Goal: Task Accomplishment & Management: Use online tool/utility

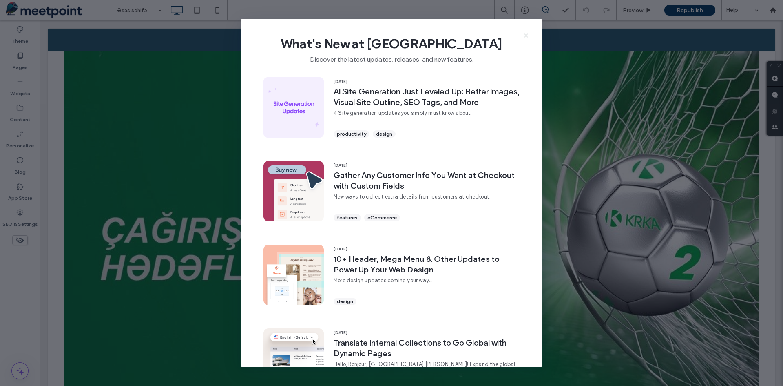
click at [524, 35] on icon at bounding box center [526, 35] width 7 height 7
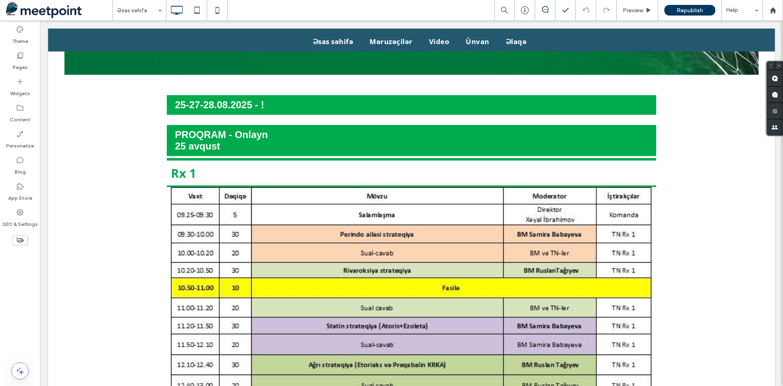
scroll to position [204, 0]
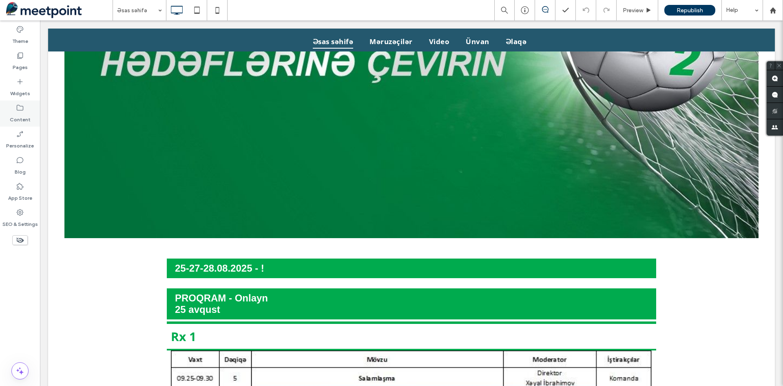
click at [24, 109] on icon at bounding box center [20, 108] width 8 height 8
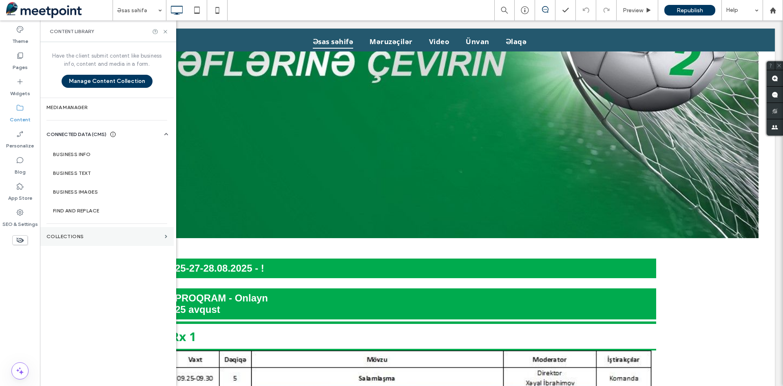
click at [74, 240] on section "Collections" at bounding box center [107, 236] width 134 height 19
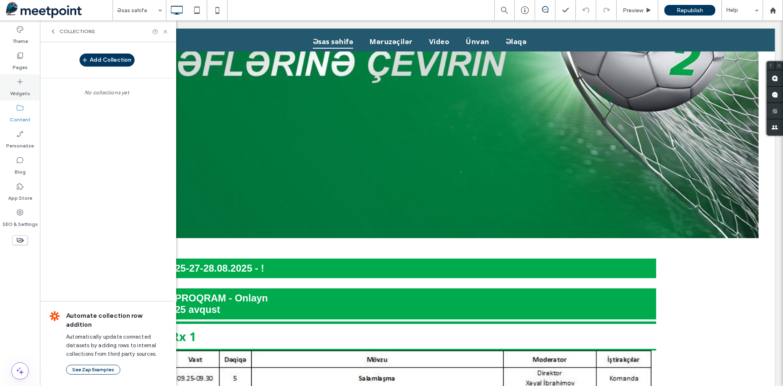
click at [16, 93] on label "Widgets" at bounding box center [20, 91] width 20 height 11
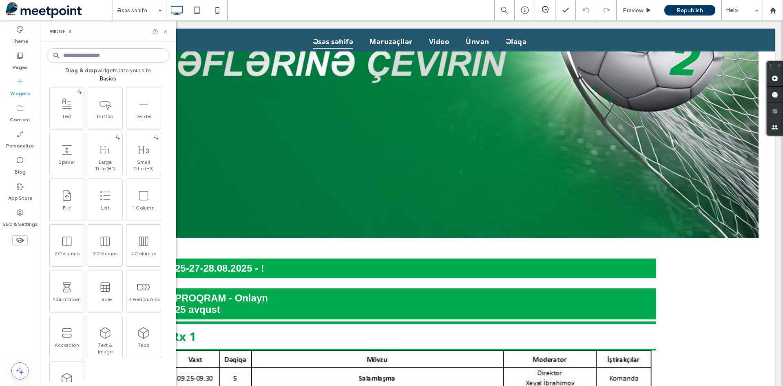
scroll to position [253, 0]
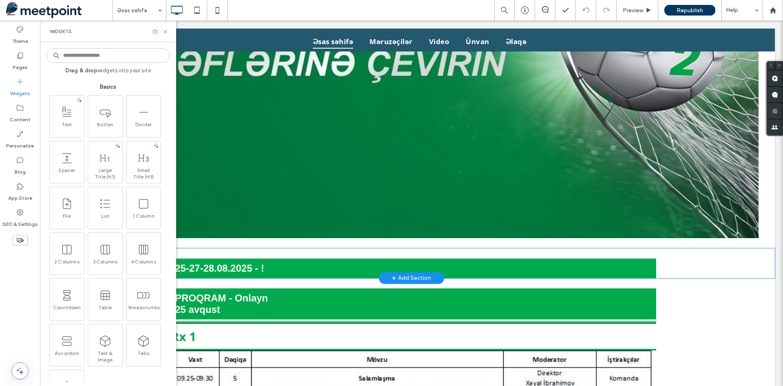
click at [691, 261] on div "25-27-28.08.2025 - ! Click To Paste Row + Add Section" at bounding box center [411, 263] width 727 height 30
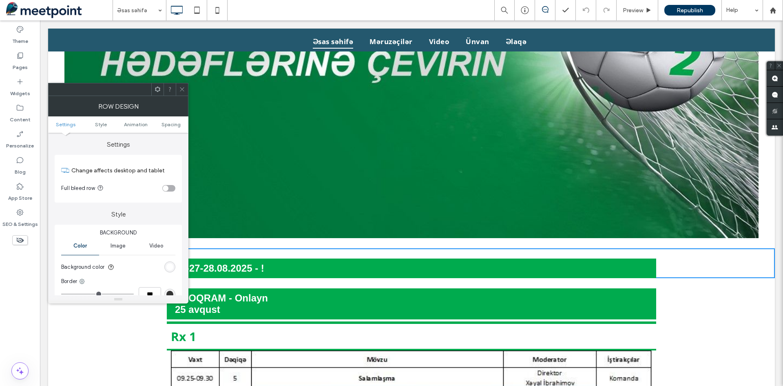
click at [129, 341] on div "Rx 1 Click To Paste Row + Add Section" at bounding box center [411, 337] width 727 height 27
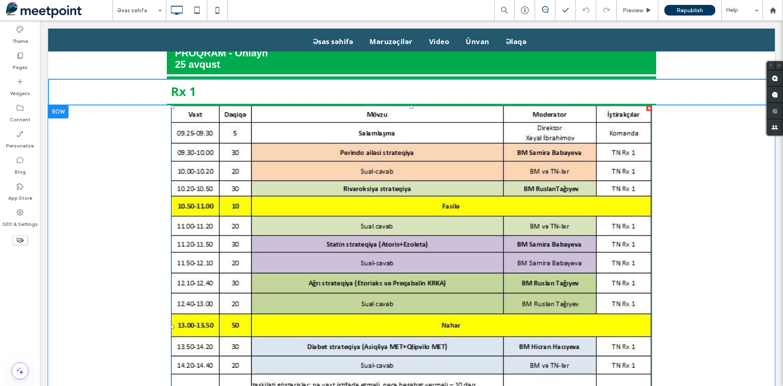
scroll to position [326, 0]
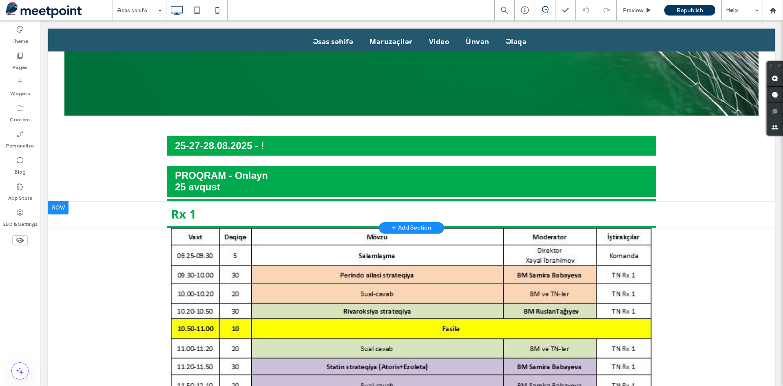
click at [400, 223] on div "+ Add Section" at bounding box center [411, 227] width 39 height 9
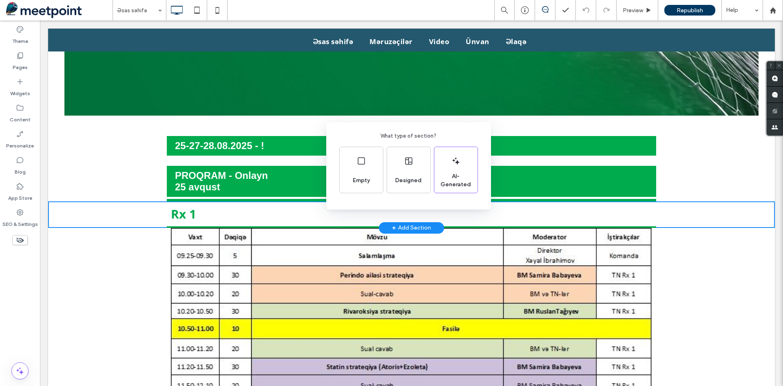
click at [268, 146] on div "What type of section? Empty Designed AI-Generated" at bounding box center [391, 212] width 783 height 425
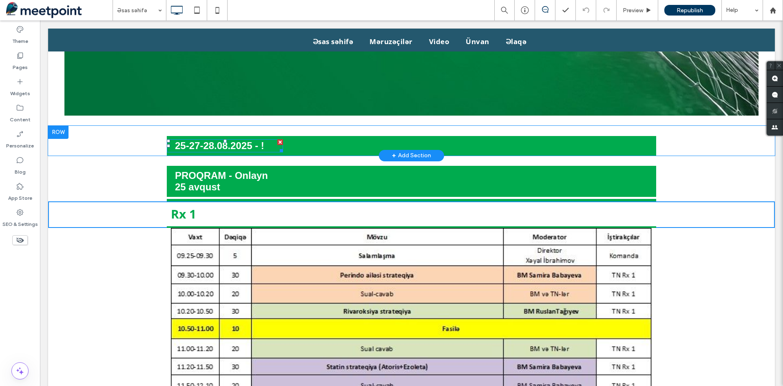
click at [266, 140] on h3 "25-27-28.08.2025 - !" at bounding box center [229, 145] width 108 height 11
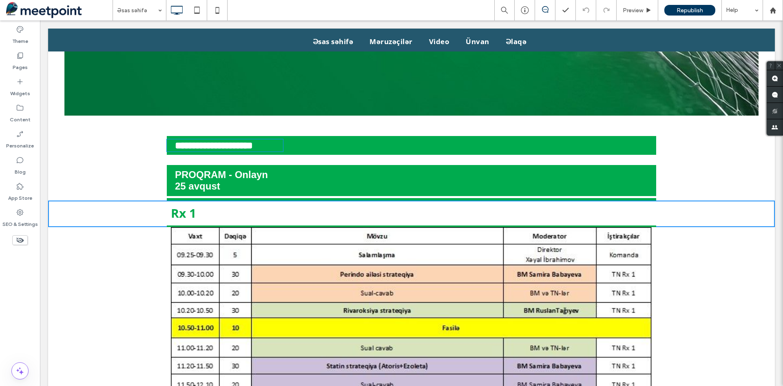
type input "*********"
type input "**"
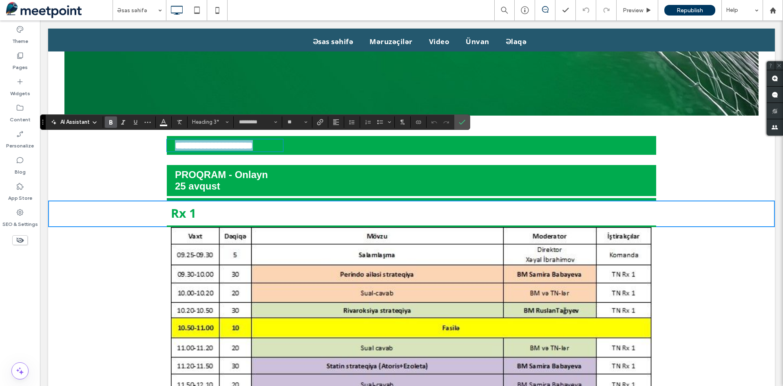
click at [266, 141] on h3 "**********" at bounding box center [229, 145] width 108 height 11
click at [462, 123] on icon "Confirm" at bounding box center [462, 122] width 7 height 7
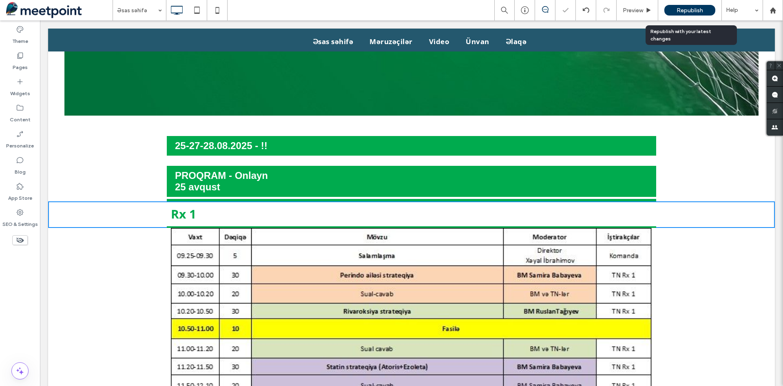
click at [694, 8] on span "Republish" at bounding box center [690, 10] width 27 height 7
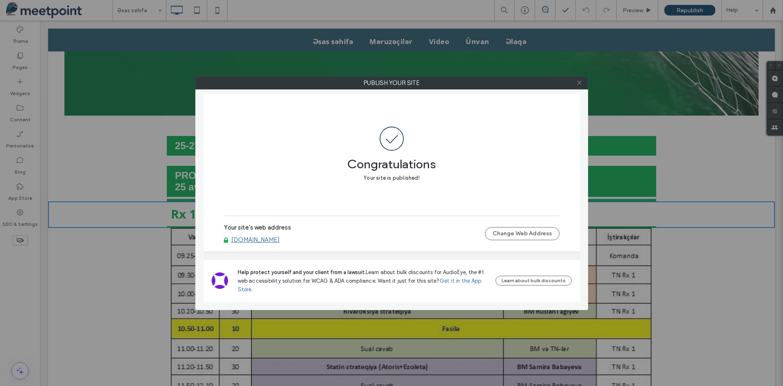
click at [577, 84] on icon at bounding box center [579, 83] width 6 height 6
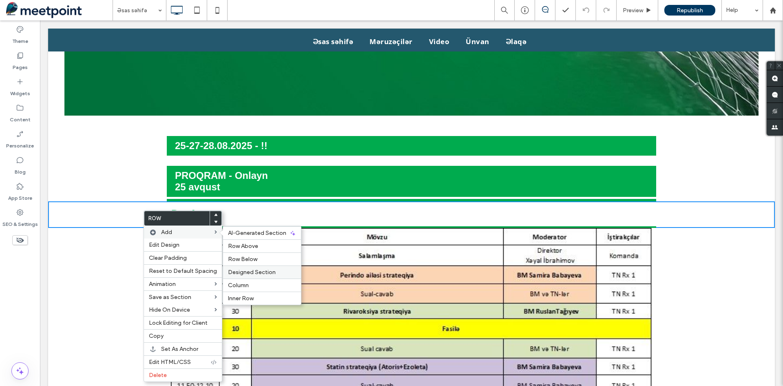
click at [258, 274] on span "Designed Section" at bounding box center [252, 271] width 48 height 7
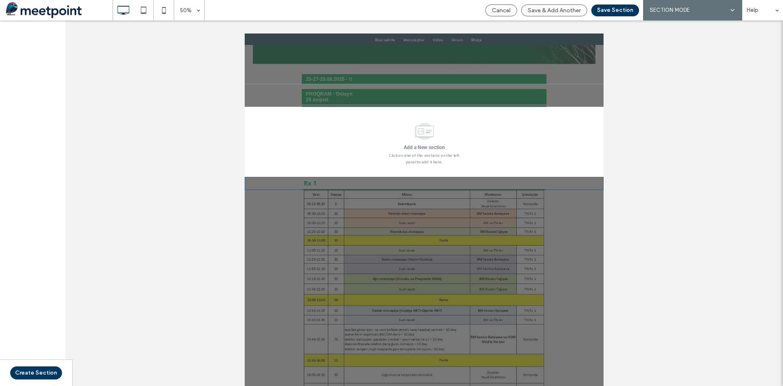
scroll to position [346, 0]
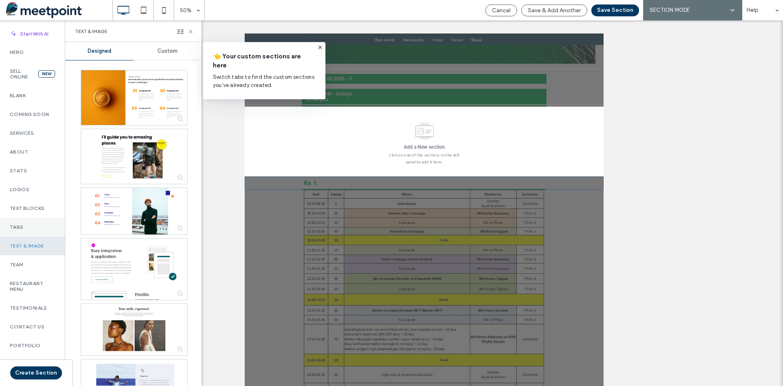
click at [16, 232] on div "Tabs" at bounding box center [32, 226] width 65 height 19
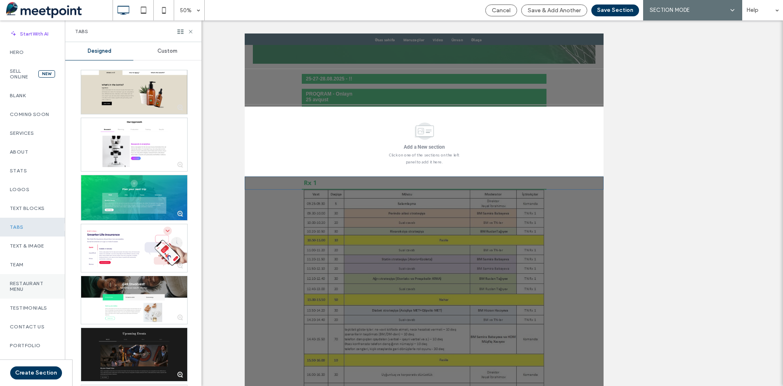
click at [32, 288] on label "Restaurant Menu" at bounding box center [32, 285] width 45 height 11
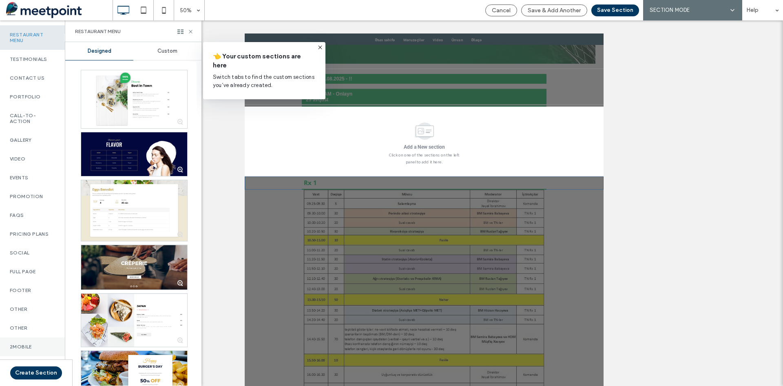
scroll to position [208, 0]
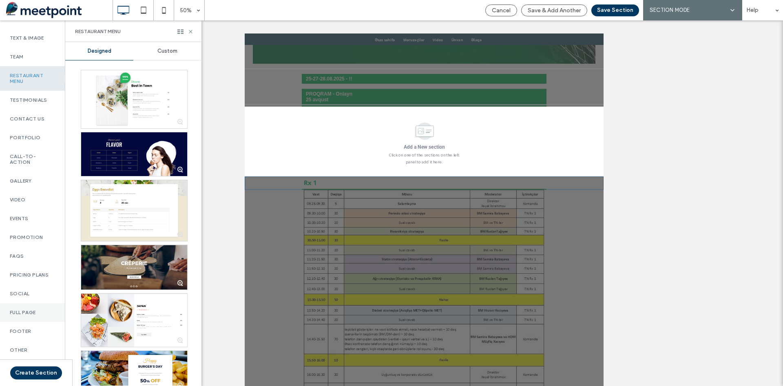
click at [30, 313] on label "Full Page" at bounding box center [32, 312] width 45 height 6
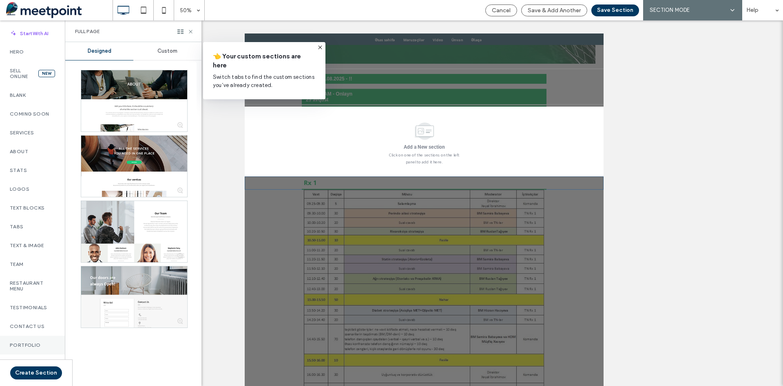
scroll to position [0, 0]
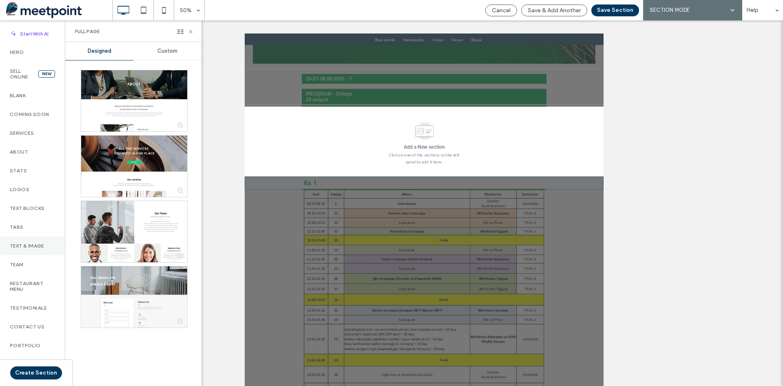
click at [29, 248] on label "Text & Image" at bounding box center [32, 246] width 45 height 6
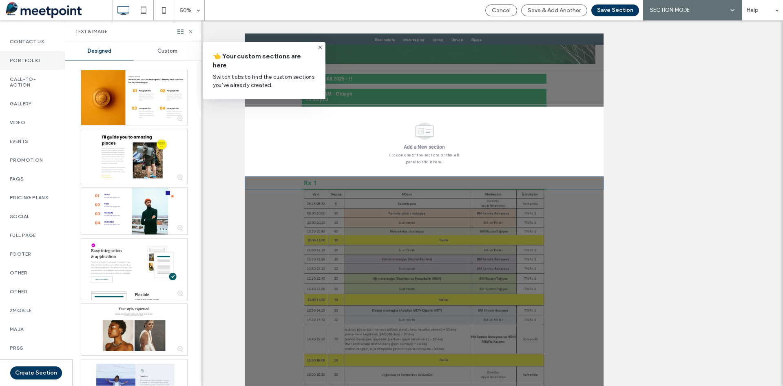
scroll to position [289, 0]
click at [43, 373] on button "Create Section" at bounding box center [36, 372] width 52 height 13
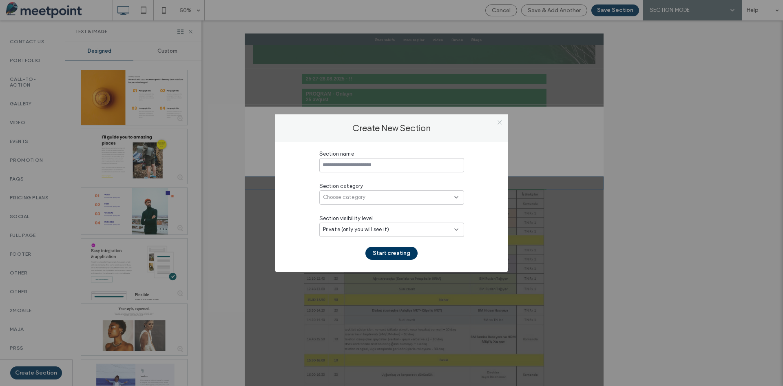
click at [457, 195] on icon at bounding box center [456, 197] width 7 height 7
click at [498, 120] on icon at bounding box center [500, 122] width 6 height 6
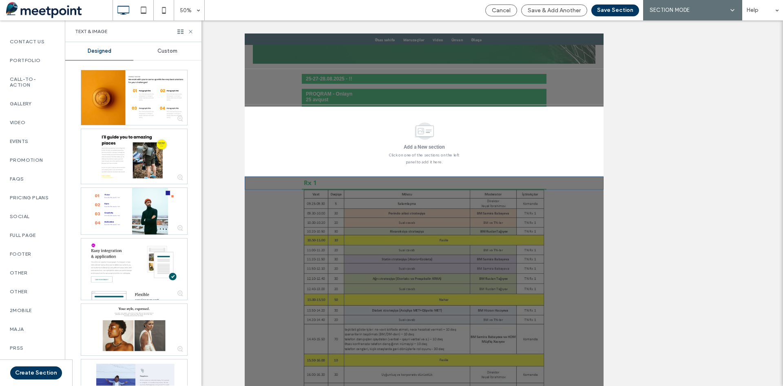
click at [753, 208] on div "Add a New section Click on one of the sections on the left panel to add it here." at bounding box center [604, 250] width 718 height 140
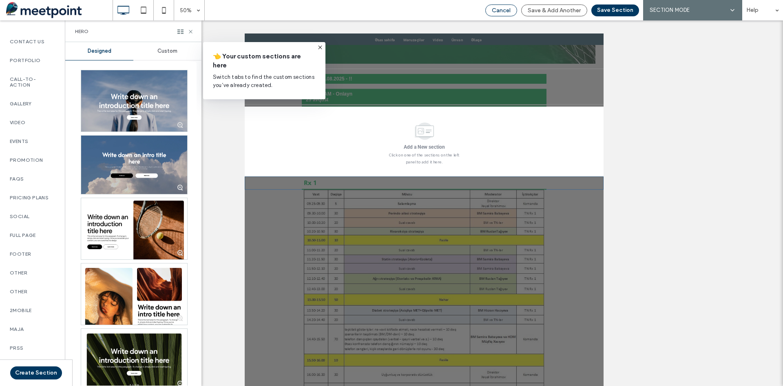
drag, startPoint x: 497, startPoint y: 9, endPoint x: 414, endPoint y: 13, distance: 82.9
click at [497, 9] on span "Cancel" at bounding box center [501, 10] width 19 height 7
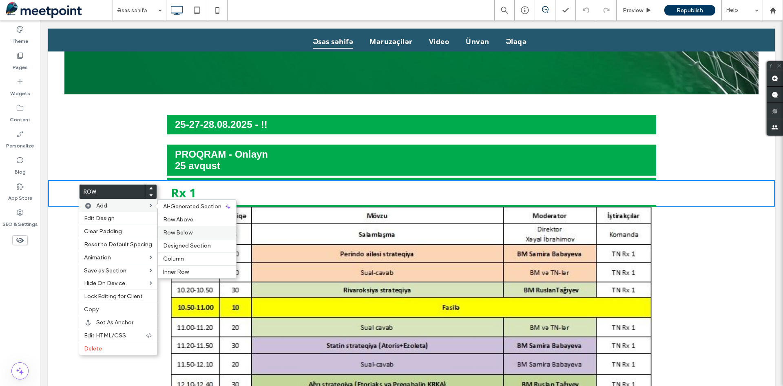
click at [178, 235] on span "Row Below" at bounding box center [177, 232] width 29 height 7
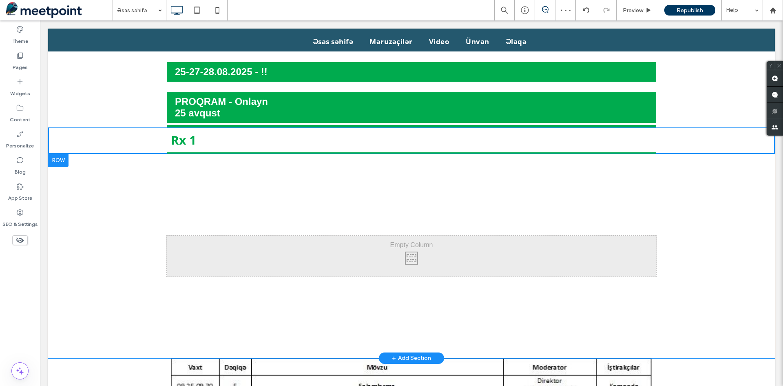
scroll to position [428, 0]
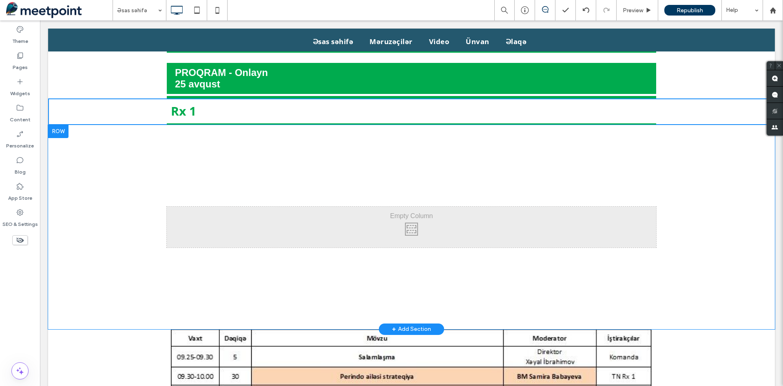
click at [407, 221] on div "Click To Paste Click To Paste" at bounding box center [412, 226] width 490 height 41
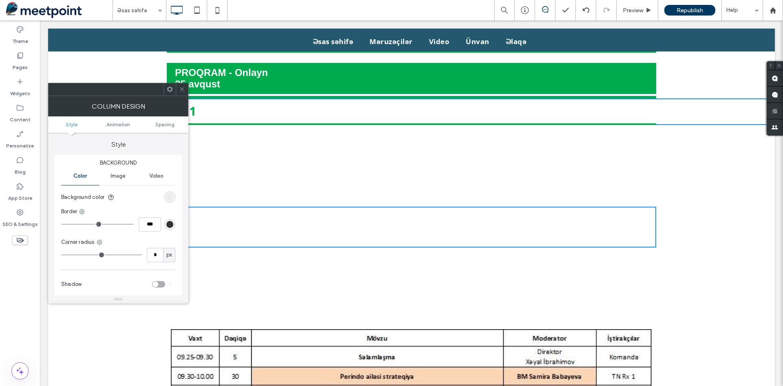
click at [286, 197] on div "Click To Paste Click To Paste Row + Add Section" at bounding box center [411, 227] width 727 height 204
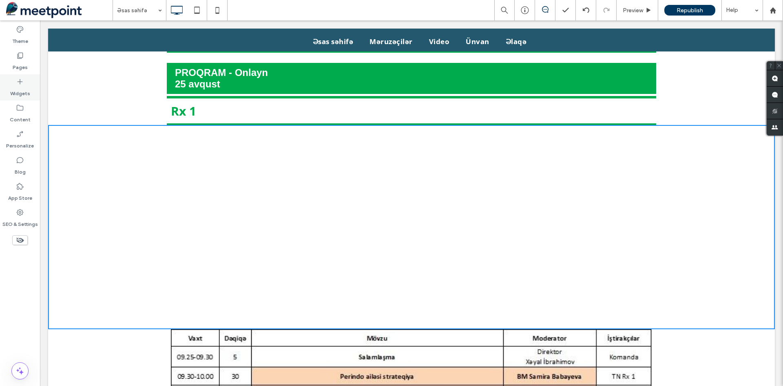
click at [18, 87] on label "Widgets" at bounding box center [20, 91] width 20 height 11
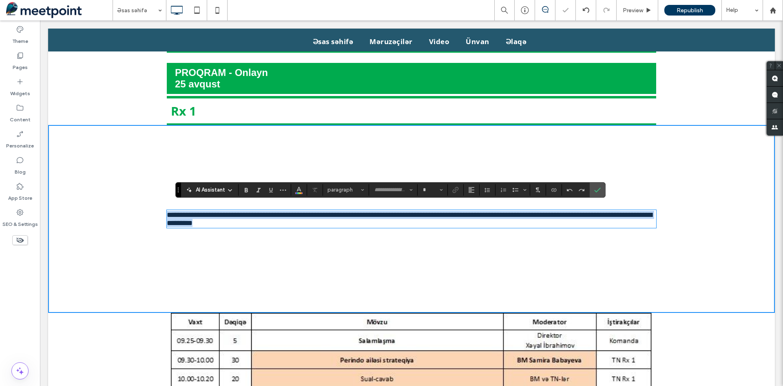
type input "*********"
type input "**"
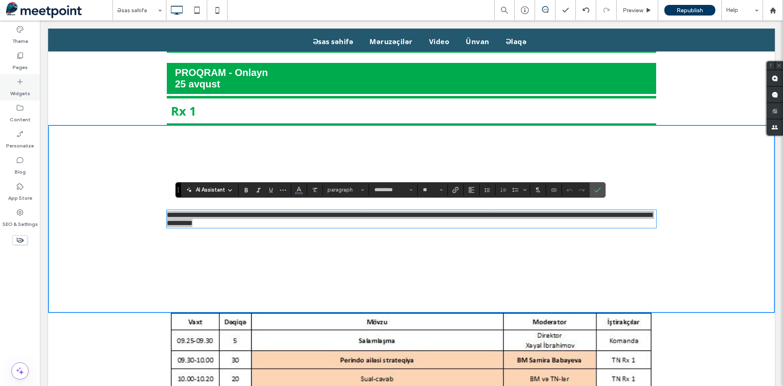
click at [22, 85] on icon at bounding box center [20, 82] width 8 height 8
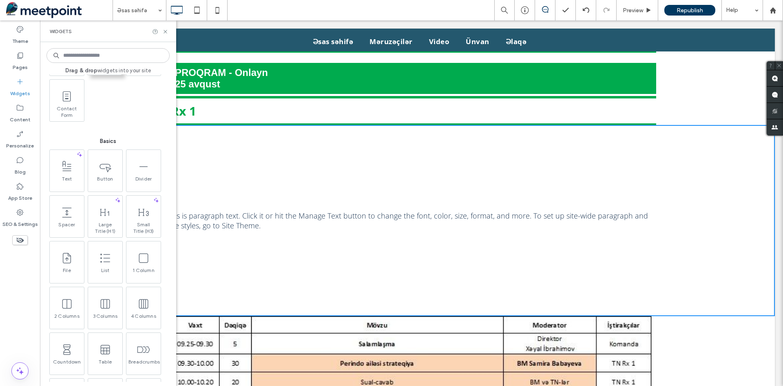
scroll to position [204, 0]
click at [147, 295] on use at bounding box center [142, 296] width 9 height 9
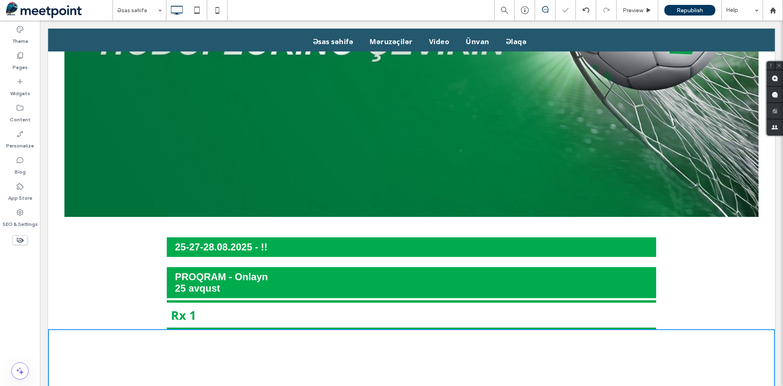
scroll to position [632, 0]
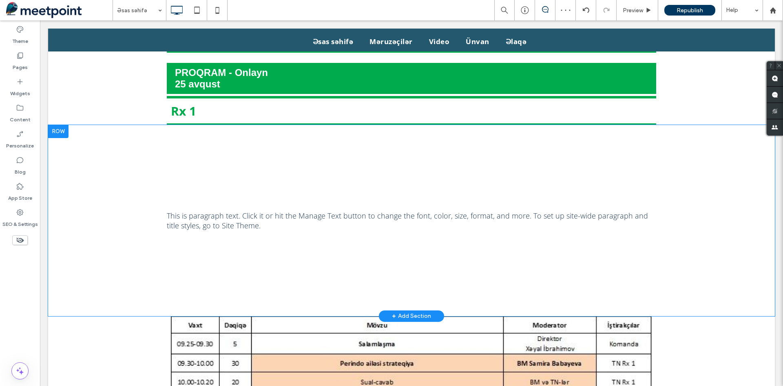
click at [211, 175] on div "Click To Paste Click To Paste This is paragraph text. Click it or hit the Manag…" at bounding box center [411, 220] width 727 height 191
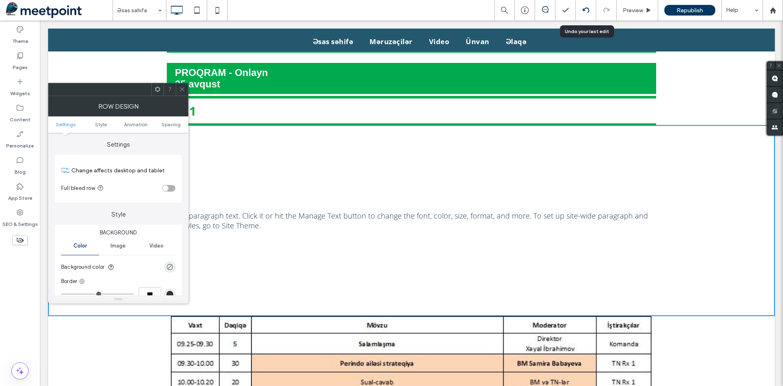
click at [581, 11] on div at bounding box center [586, 10] width 20 height 7
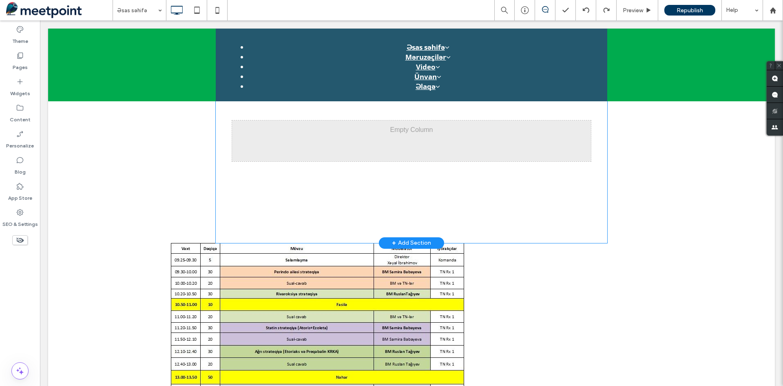
scroll to position [449, 0]
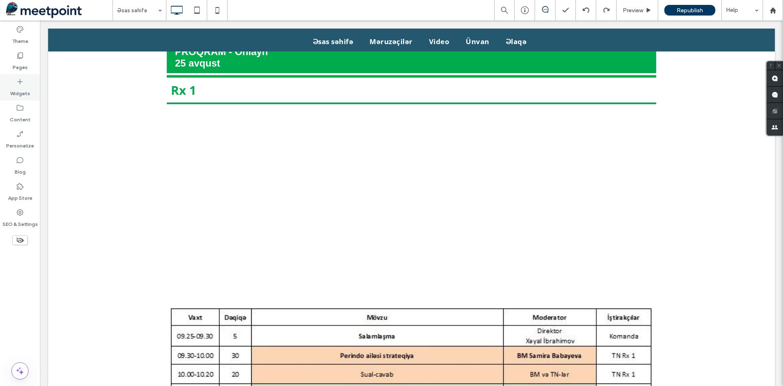
drag, startPoint x: 19, startPoint y: 87, endPoint x: 20, endPoint y: 79, distance: 8.7
click at [19, 87] on label "Widgets" at bounding box center [20, 91] width 20 height 11
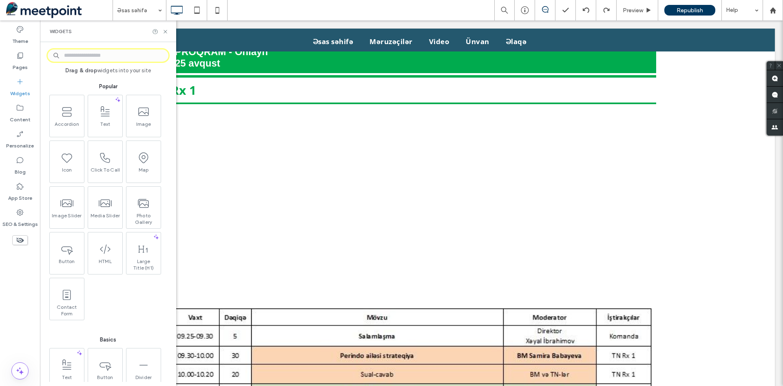
scroll to position [4, 0]
click at [164, 186] on div "Accordion Text Image Icon Click To Call Map Image Slider Media Slider Photo Gal…" at bounding box center [108, 205] width 123 height 228
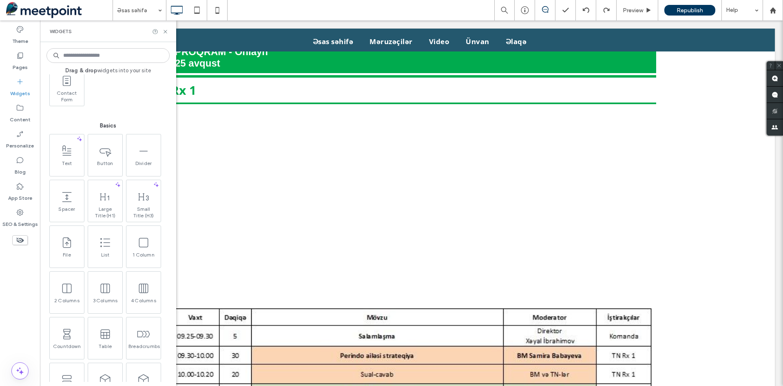
scroll to position [248, 0]
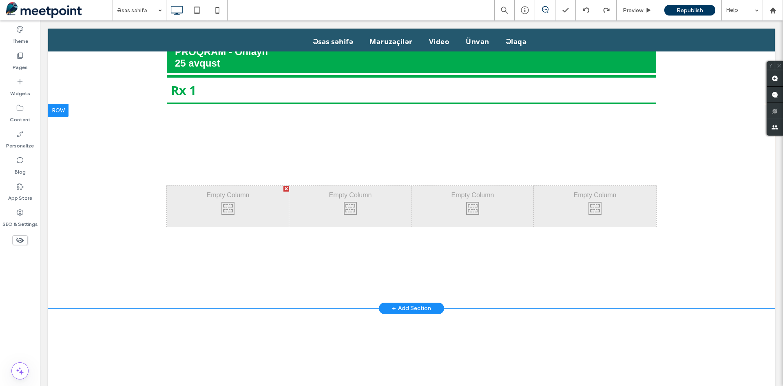
click at [253, 195] on div "Click To Paste Click To Paste" at bounding box center [228, 206] width 122 height 41
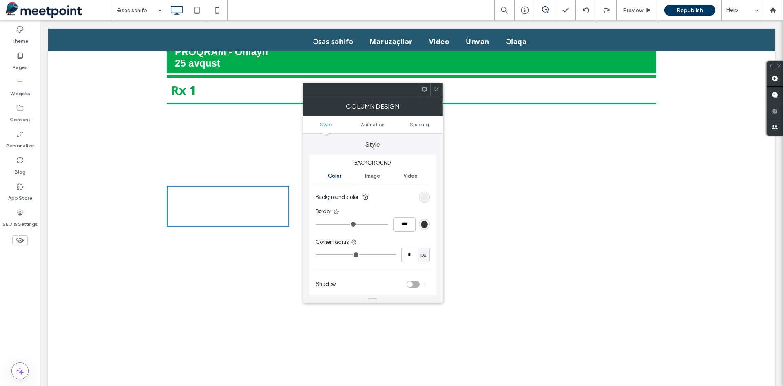
click at [640, 145] on div "Click To Paste Click To Paste Click To Paste Click To Paste Click To Paste Clic…" at bounding box center [411, 206] width 727 height 204
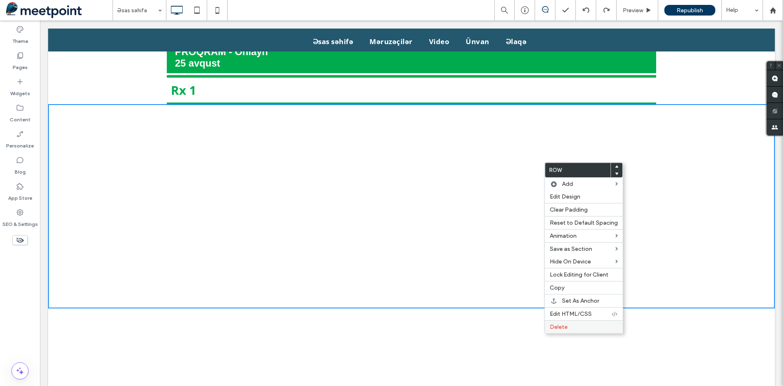
click at [565, 325] on span "Delete" at bounding box center [559, 326] width 18 height 7
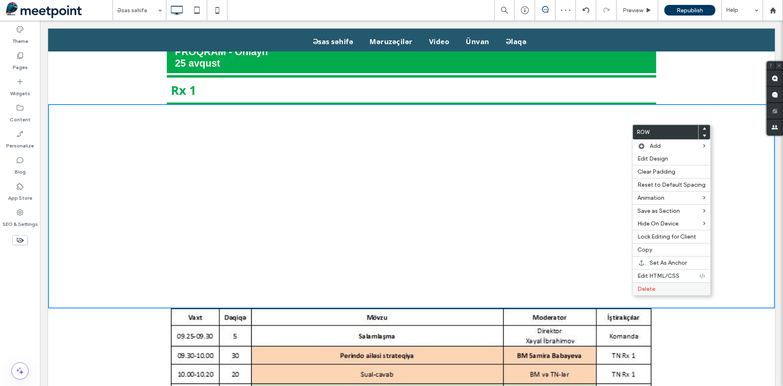
click at [669, 284] on div "Delete" at bounding box center [672, 288] width 78 height 13
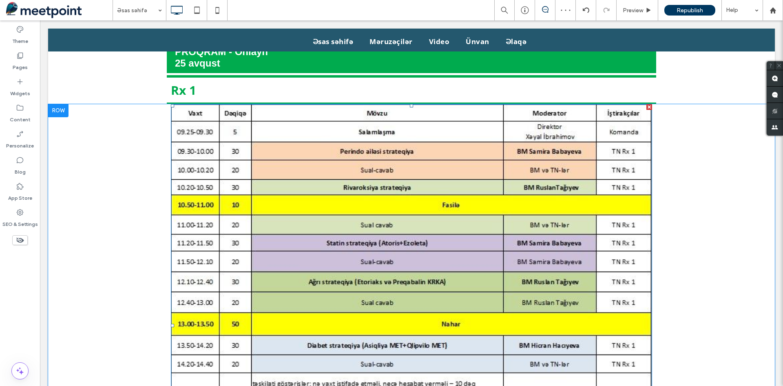
scroll to position [326, 0]
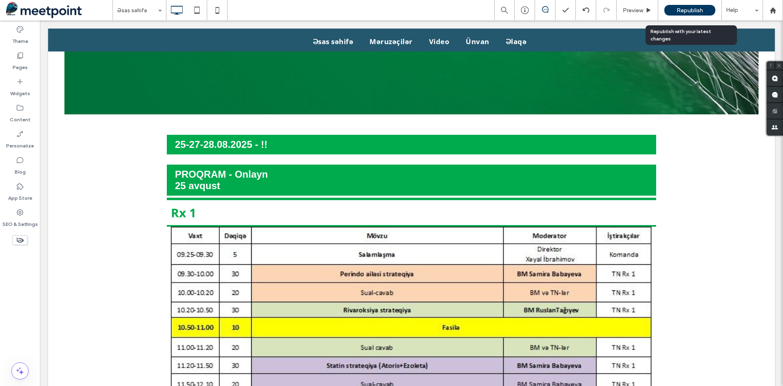
click at [689, 10] on span "Republish" at bounding box center [690, 10] width 27 height 7
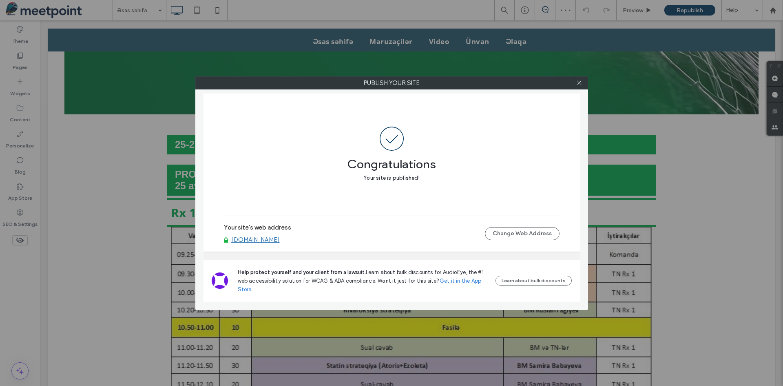
click at [583, 83] on div at bounding box center [580, 83] width 12 height 12
click at [579, 84] on icon at bounding box center [579, 83] width 6 height 6
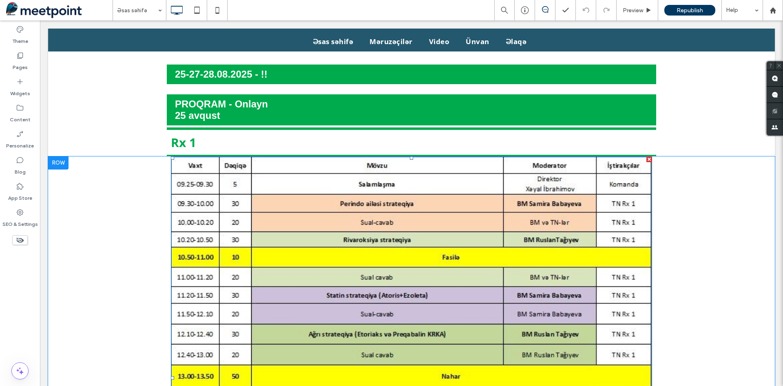
scroll to position [367, 0]
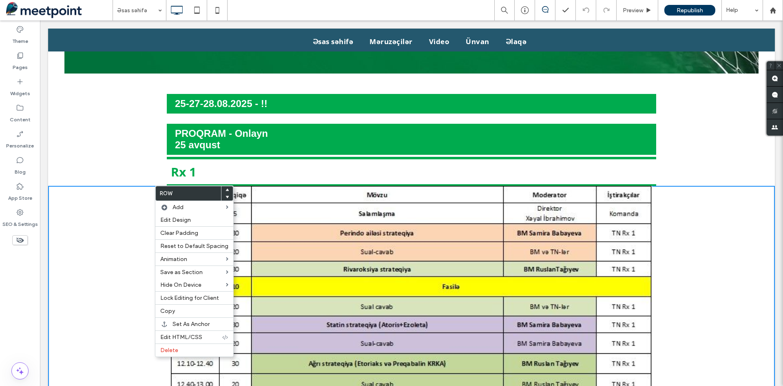
click at [212, 173] on p "Rx 1" at bounding box center [411, 171] width 481 height 17
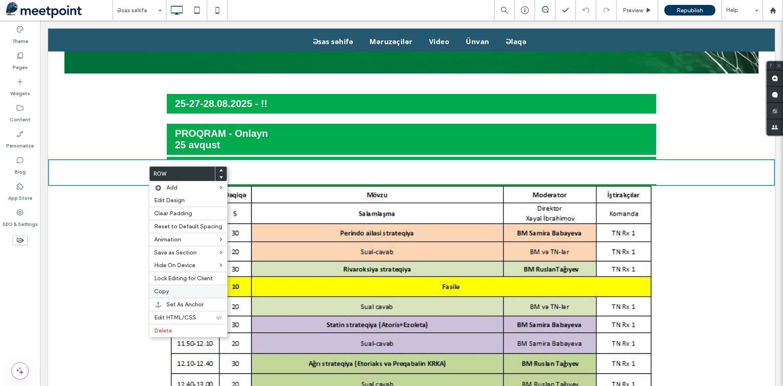
click at [179, 294] on label "Copy" at bounding box center [188, 291] width 68 height 7
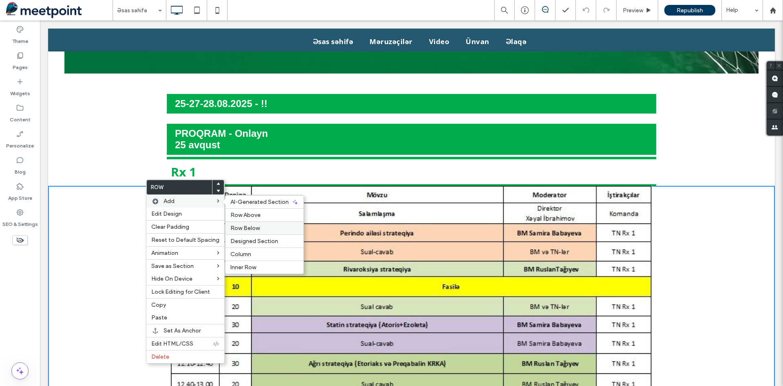
click at [259, 224] on label "Row Below" at bounding box center [264, 227] width 68 height 7
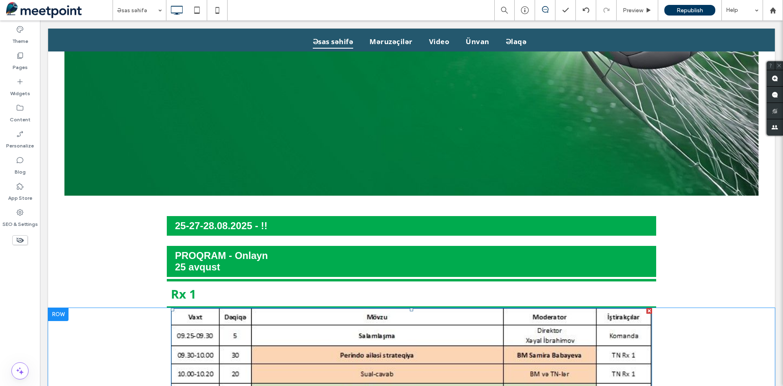
scroll to position [245, 0]
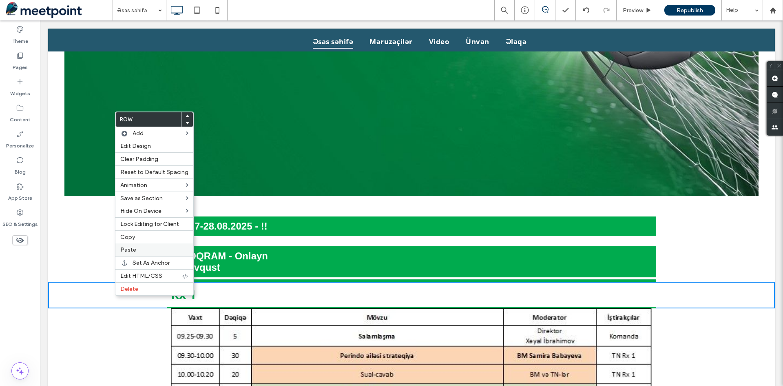
click at [129, 248] on span "Paste" at bounding box center [128, 249] width 16 height 7
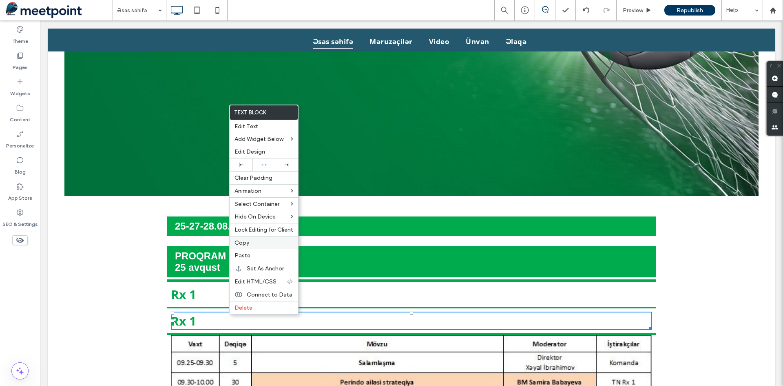
click at [243, 242] on span "Copy" at bounding box center [242, 242] width 15 height 7
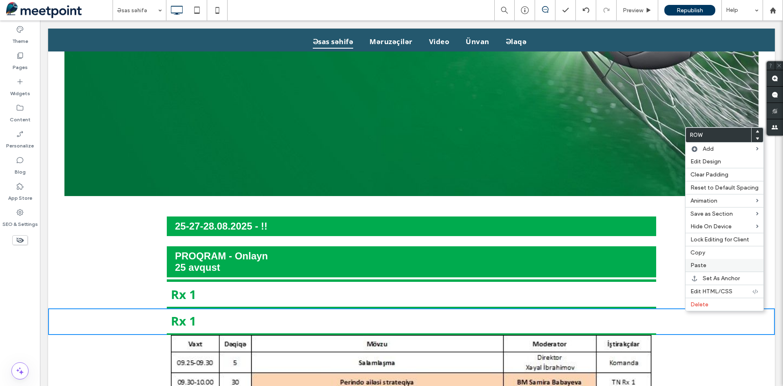
click at [710, 267] on label "Paste" at bounding box center [725, 264] width 68 height 7
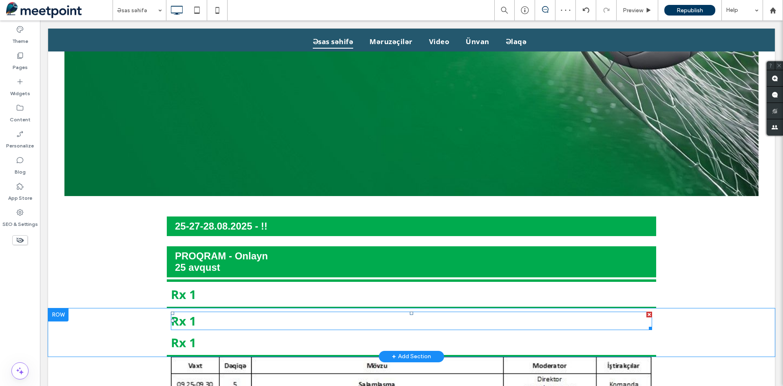
click at [202, 313] on p "Rx 1" at bounding box center [411, 320] width 481 height 17
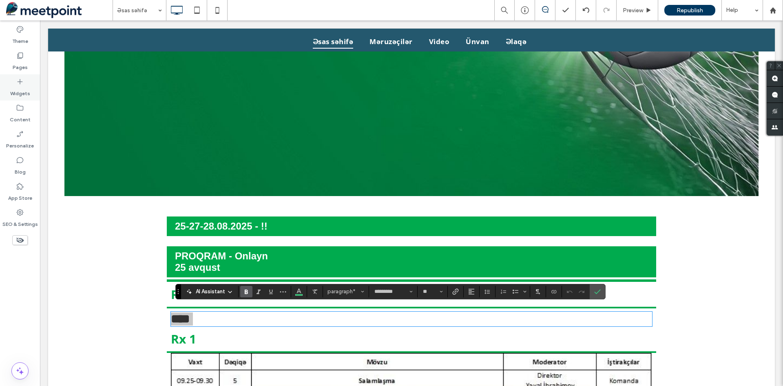
click at [18, 92] on label "Widgets" at bounding box center [20, 91] width 20 height 11
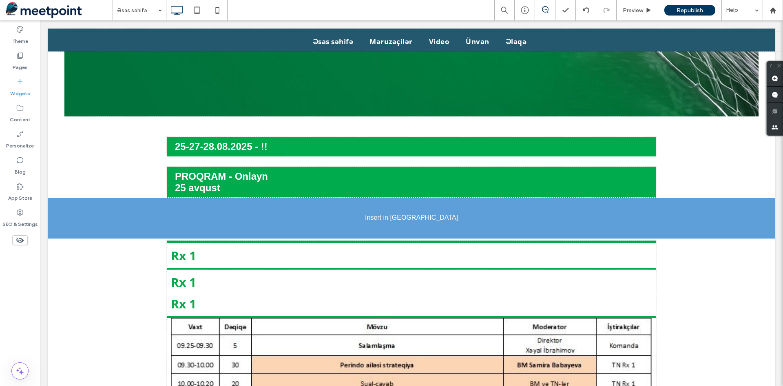
scroll to position [326, 0]
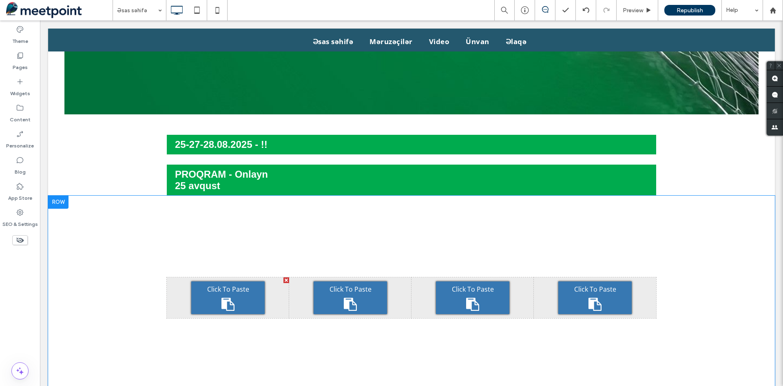
click at [203, 288] on div "Click To Paste" at bounding box center [227, 297] width 73 height 33
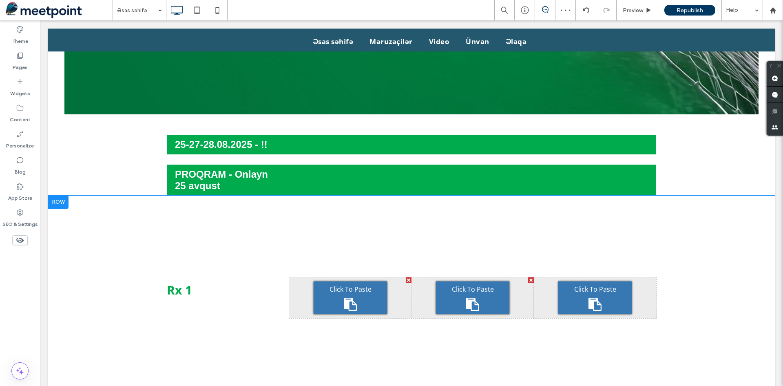
click at [370, 287] on div "Click To Paste" at bounding box center [350, 297] width 73 height 33
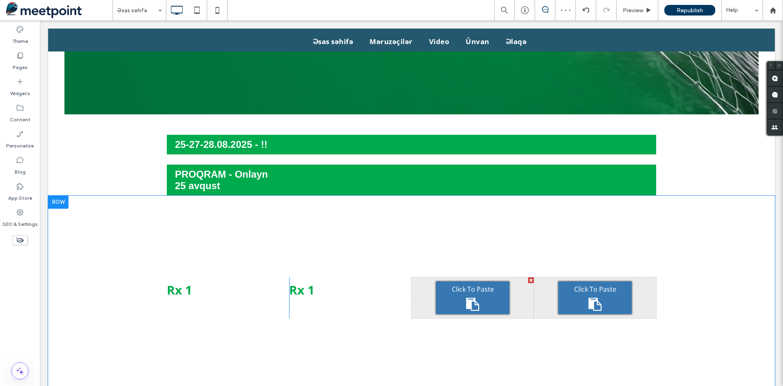
click at [452, 284] on span "Click To Paste" at bounding box center [473, 288] width 42 height 9
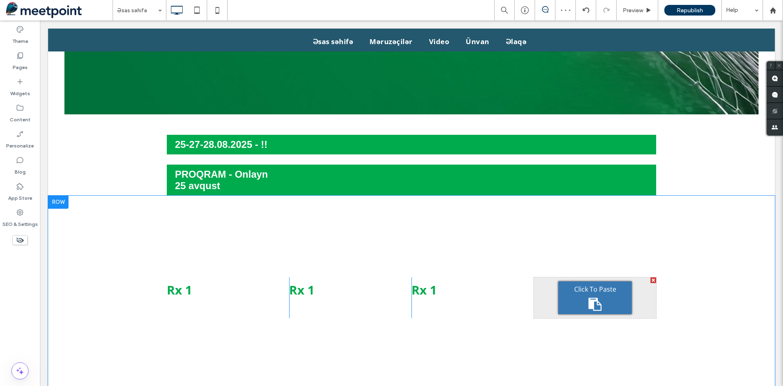
click at [598, 284] on span "Click To Paste" at bounding box center [595, 288] width 42 height 9
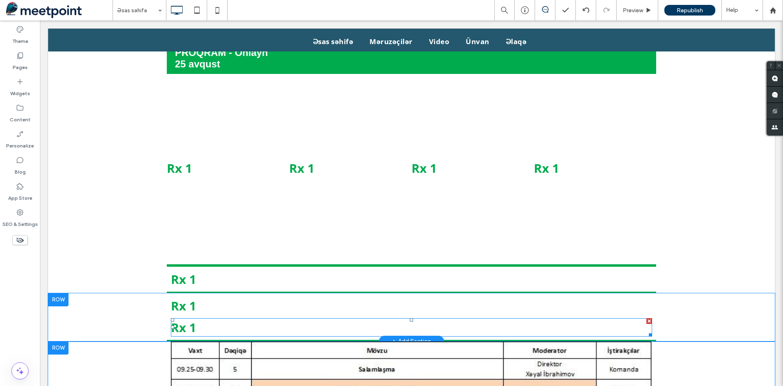
scroll to position [449, 0]
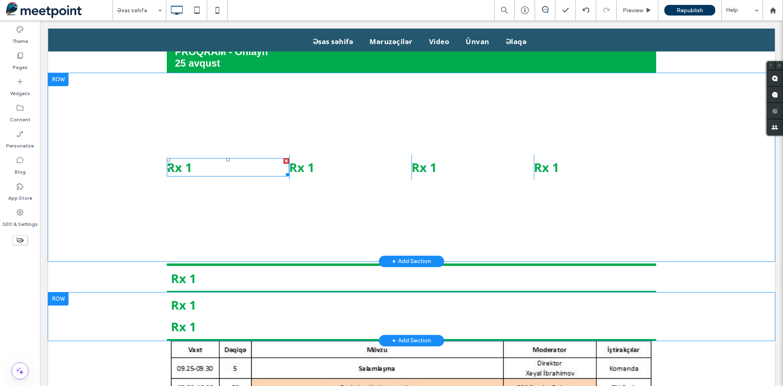
click at [177, 159] on strong "Rx 1" at bounding box center [179, 167] width 25 height 17
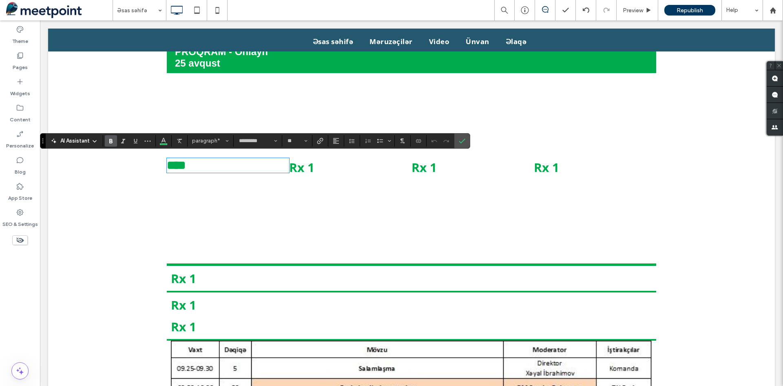
click at [188, 297] on strong "Rx 1" at bounding box center [183, 304] width 25 height 17
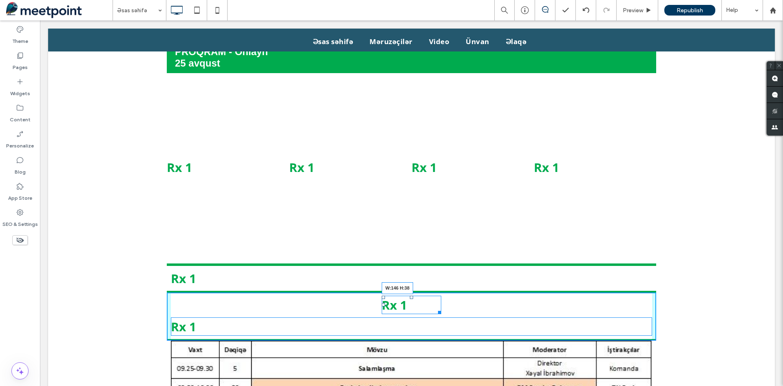
drag, startPoint x: 647, startPoint y: 297, endPoint x: 436, endPoint y: 301, distance: 210.9
click at [436, 308] on div at bounding box center [438, 311] width 6 height 6
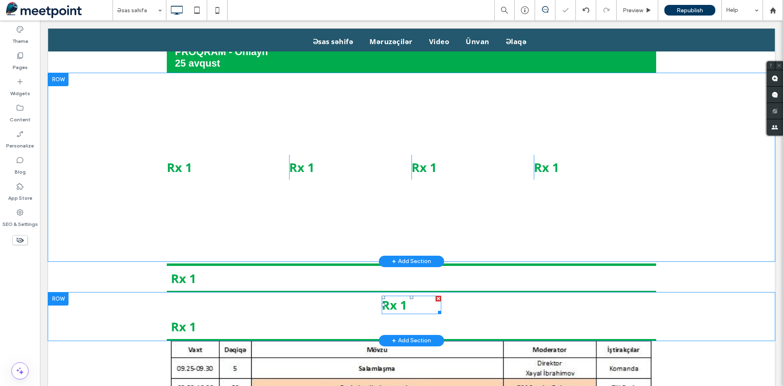
click at [406, 296] on p "Rx 1" at bounding box center [412, 304] width 60 height 17
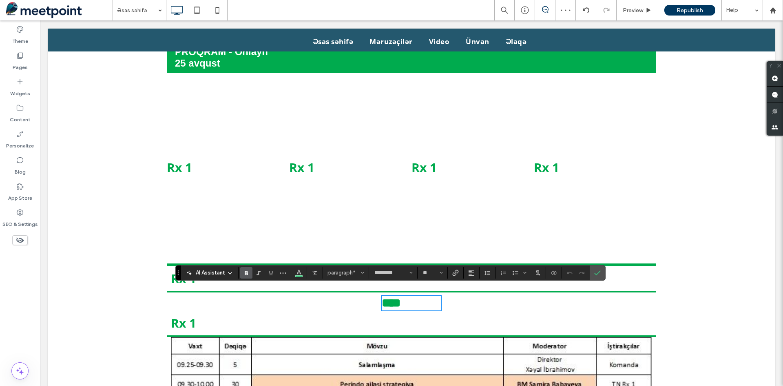
click at [405, 296] on p "****" at bounding box center [412, 302] width 60 height 13
click at [424, 296] on p "****" at bounding box center [412, 302] width 60 height 13
click at [585, 11] on icon at bounding box center [586, 10] width 7 height 7
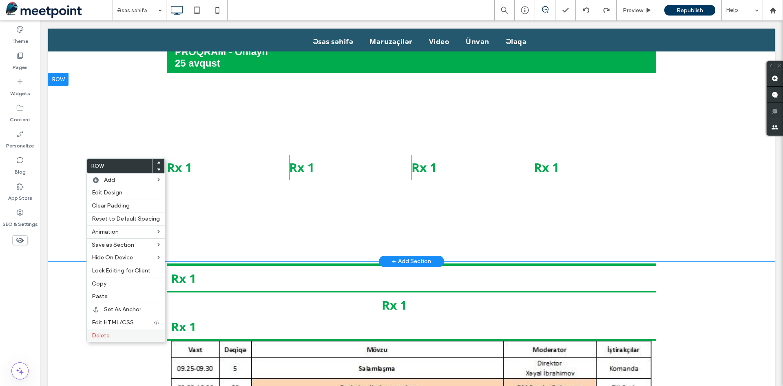
click at [126, 336] on label "Delete" at bounding box center [126, 335] width 68 height 7
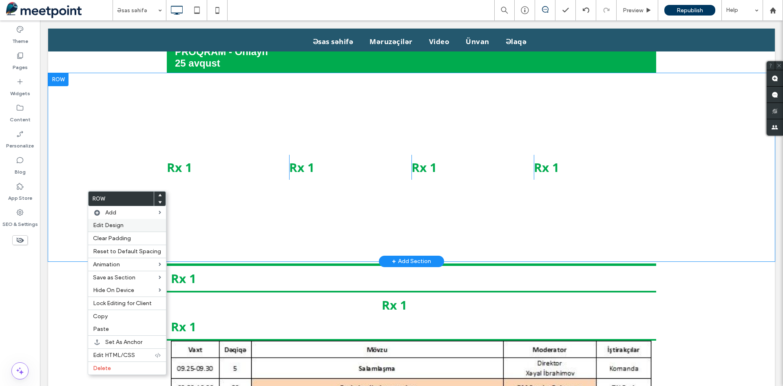
click at [111, 226] on span "Edit Design" at bounding box center [108, 225] width 31 height 7
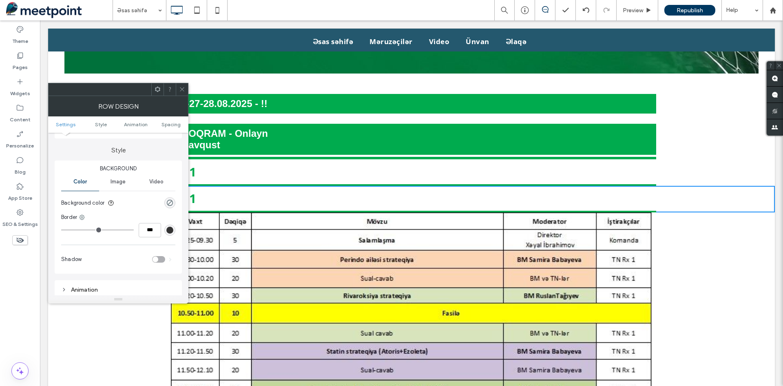
scroll to position [0, 0]
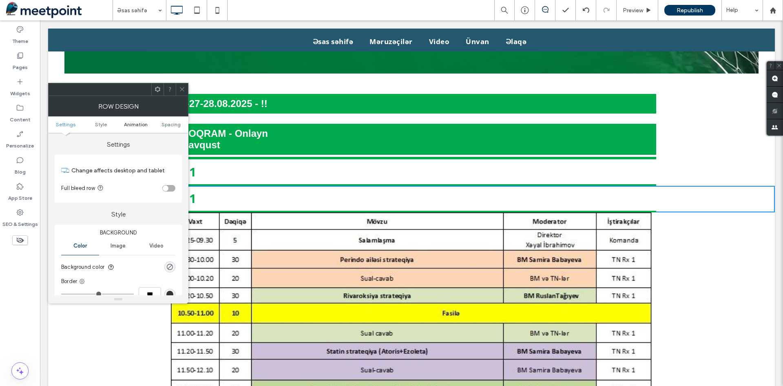
click at [128, 126] on span "Animation" at bounding box center [136, 124] width 24 height 6
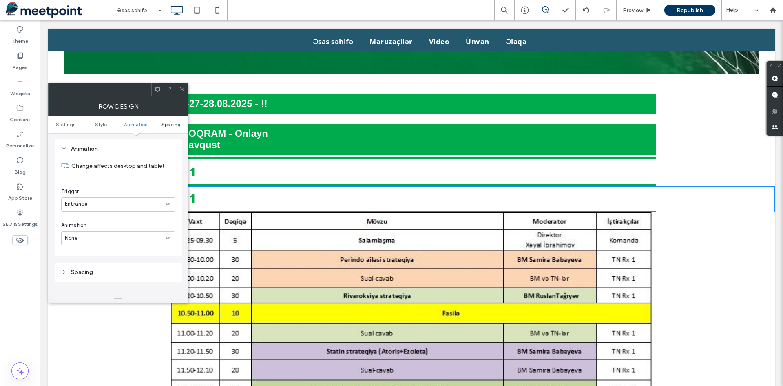
click at [164, 123] on span "Spacing" at bounding box center [171, 124] width 19 height 6
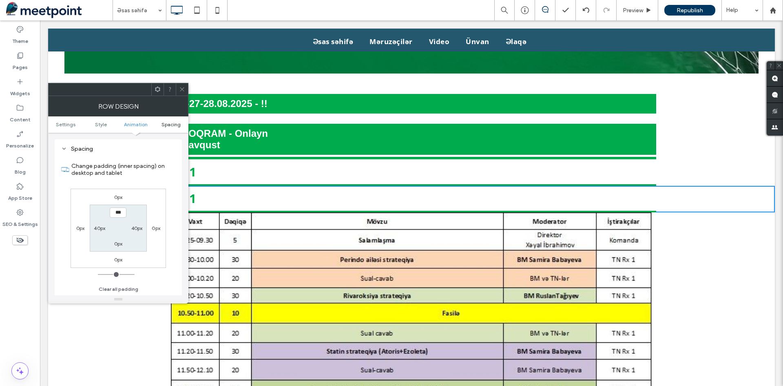
scroll to position [328, 0]
click at [179, 89] on icon at bounding box center [182, 89] width 6 height 6
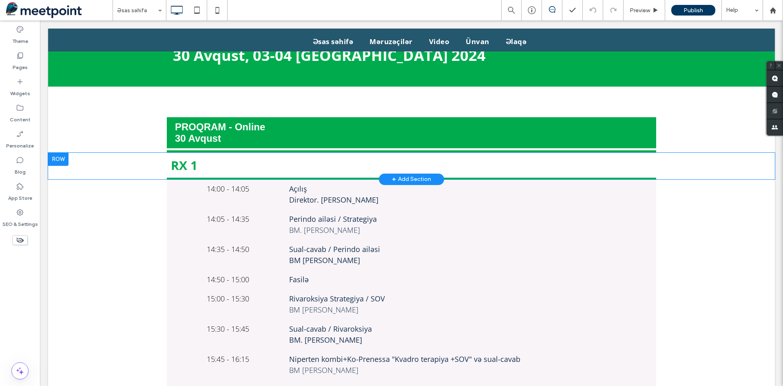
scroll to position [326, 0]
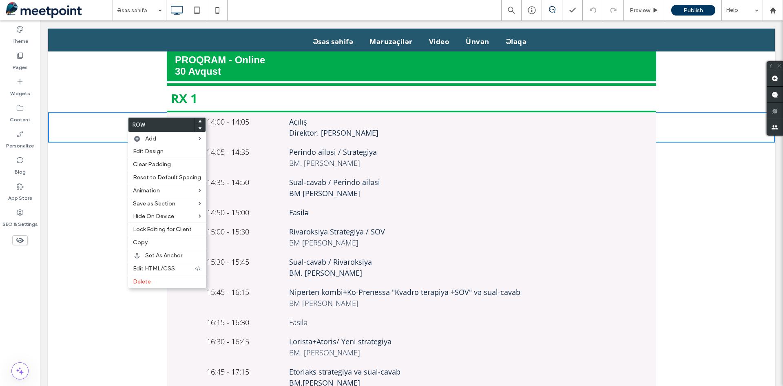
click at [342, 128] on span "Direktor. Xəyal İbrahimov" at bounding box center [333, 133] width 89 height 10
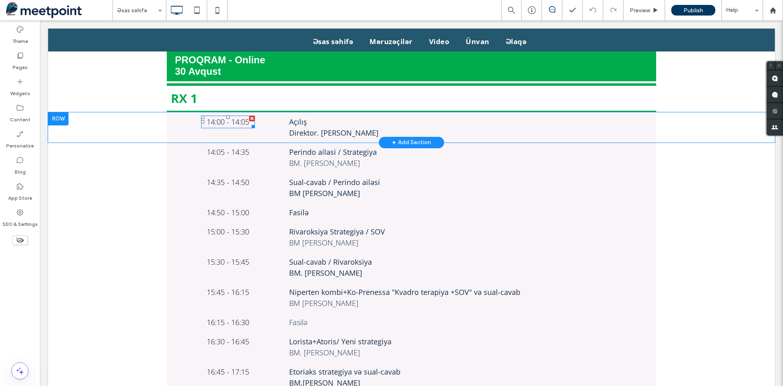
click at [201, 120] on div at bounding box center [202, 121] width 3 height 3
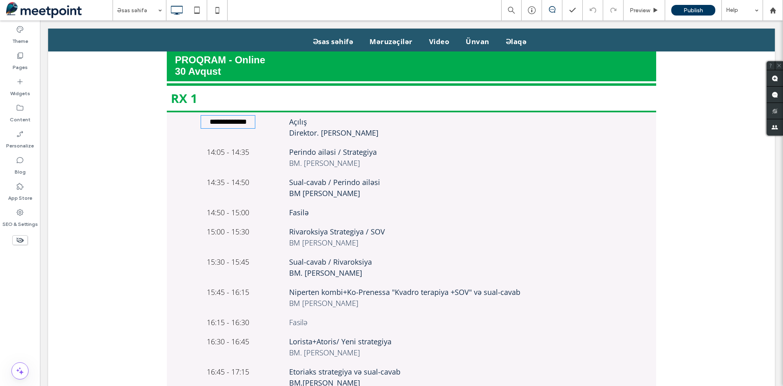
type input "*********"
type input "**"
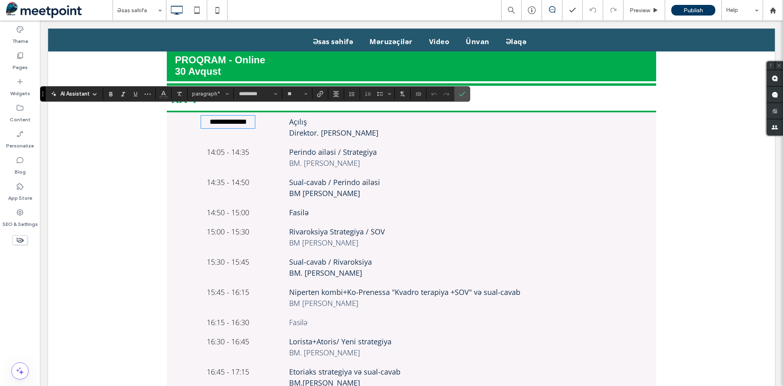
click at [188, 117] on div "**********" at bounding box center [228, 127] width 122 height 30
click at [551, 142] on div "Perindo ailəsi / Strategiya BM. Samira Babayeva Click To Paste" at bounding box center [472, 157] width 367 height 30
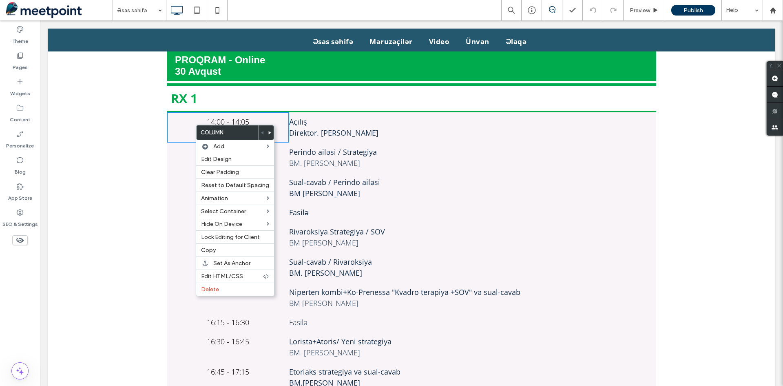
click at [336, 117] on p "Açılış" at bounding box center [472, 121] width 367 height 11
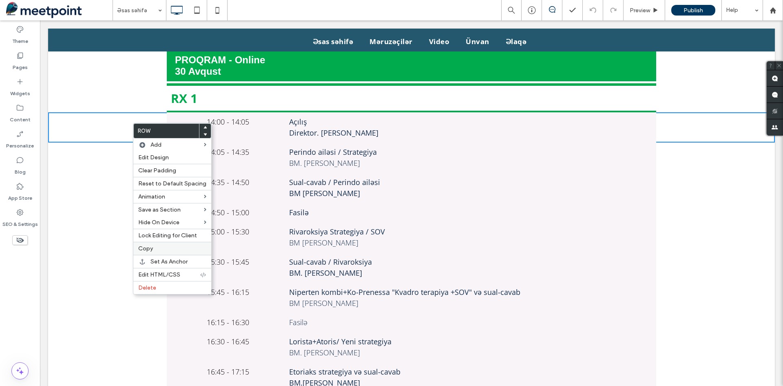
click at [150, 247] on span "Copy" at bounding box center [145, 248] width 15 height 7
